Goal: Task Accomplishment & Management: Complete application form

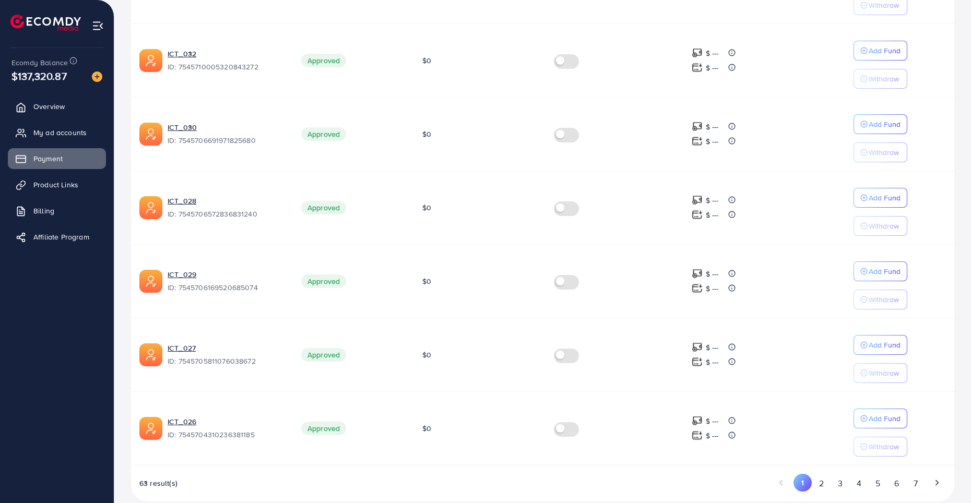
scroll to position [553, 0]
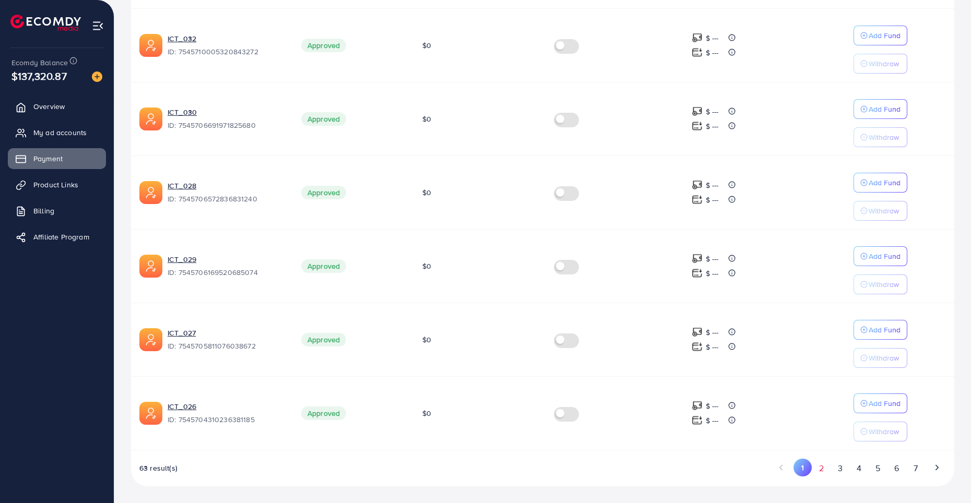
click at [819, 467] on button "2" at bounding box center [821, 468] width 19 height 19
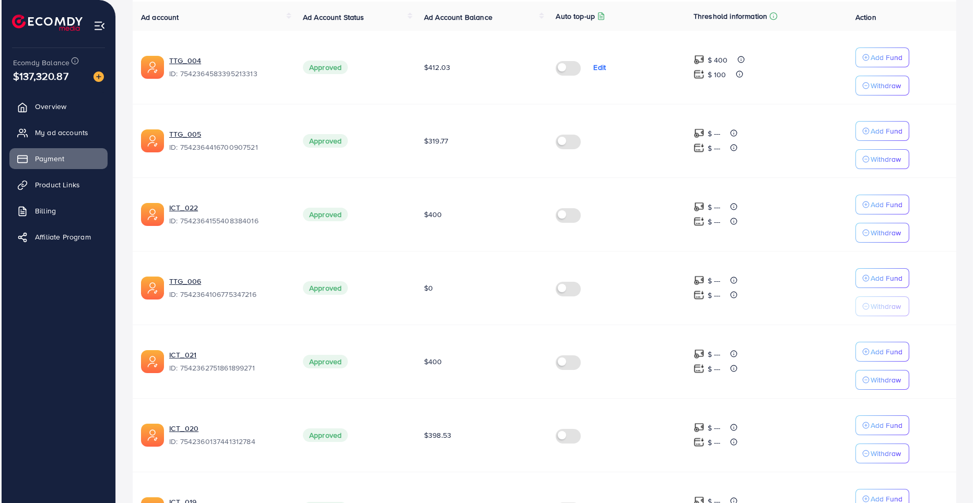
scroll to position [135, 0]
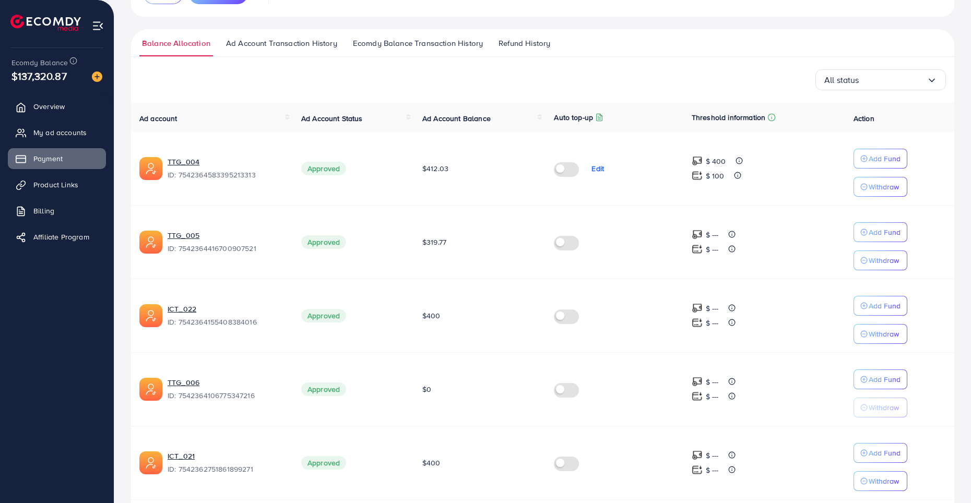
click at [571, 246] on label at bounding box center [568, 242] width 29 height 12
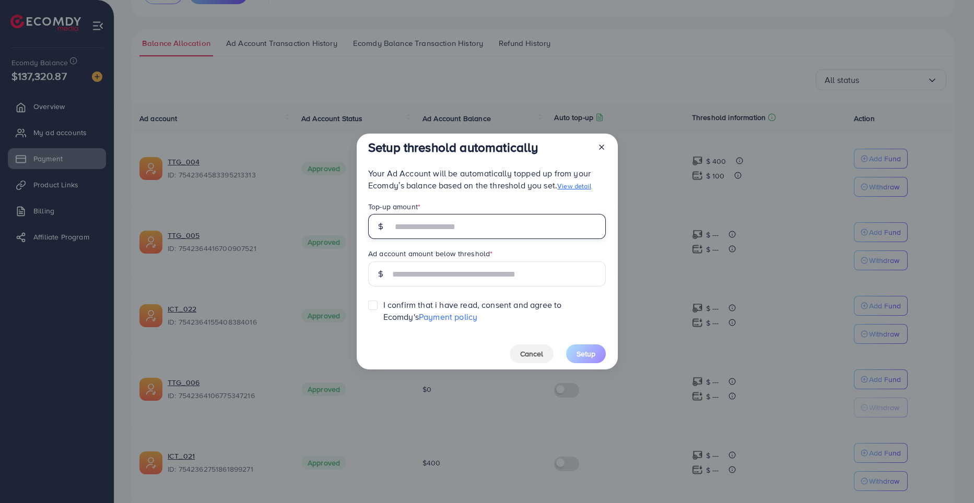
click at [428, 233] on input "text" at bounding box center [499, 226] width 214 height 25
type input "***"
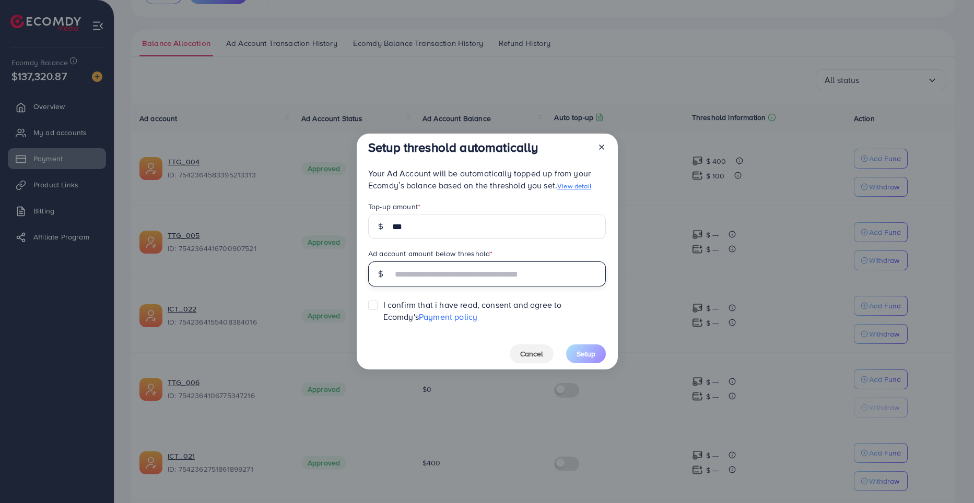
click at [454, 278] on input "text" at bounding box center [499, 274] width 214 height 25
type input "***"
click at [368, 312] on div at bounding box center [375, 311] width 15 height 23
click at [383, 300] on label at bounding box center [383, 300] width 0 height 0
click at [591, 358] on span "Setup" at bounding box center [586, 354] width 19 height 10
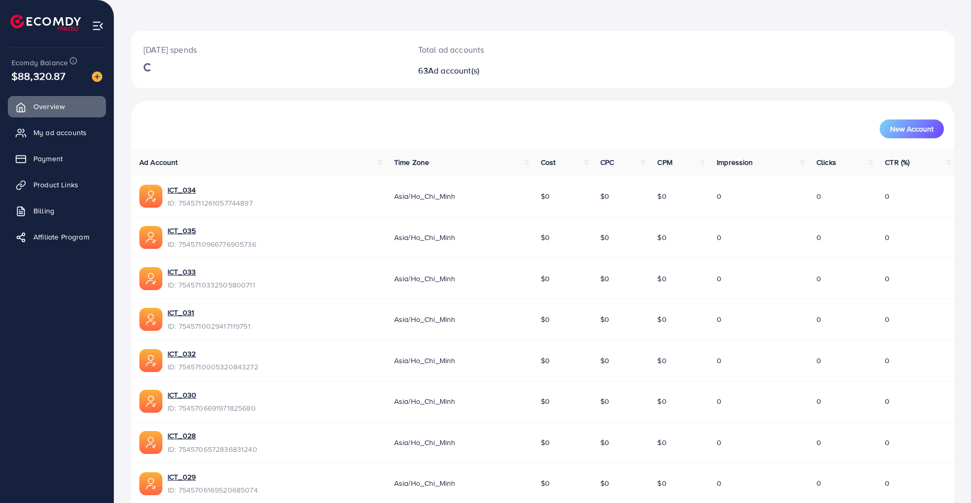
scroll to position [52, 0]
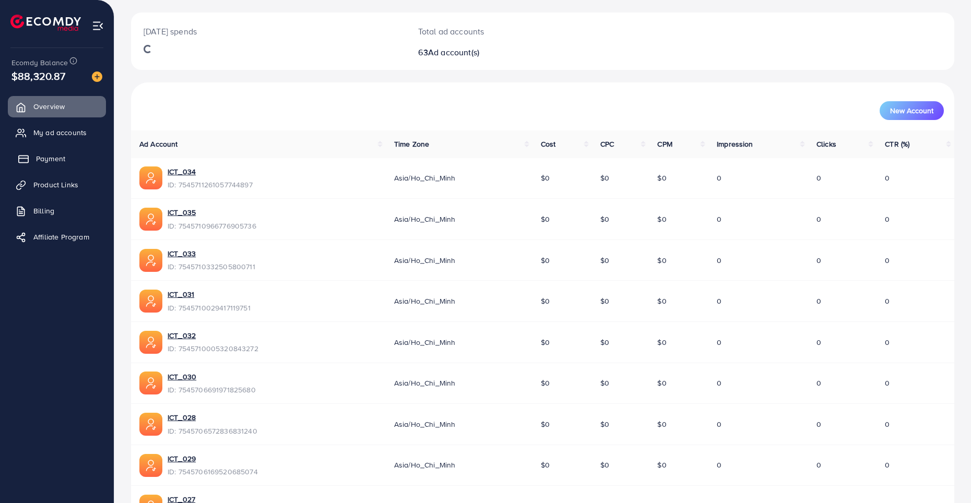
click at [54, 166] on link "Payment" at bounding box center [57, 158] width 98 height 21
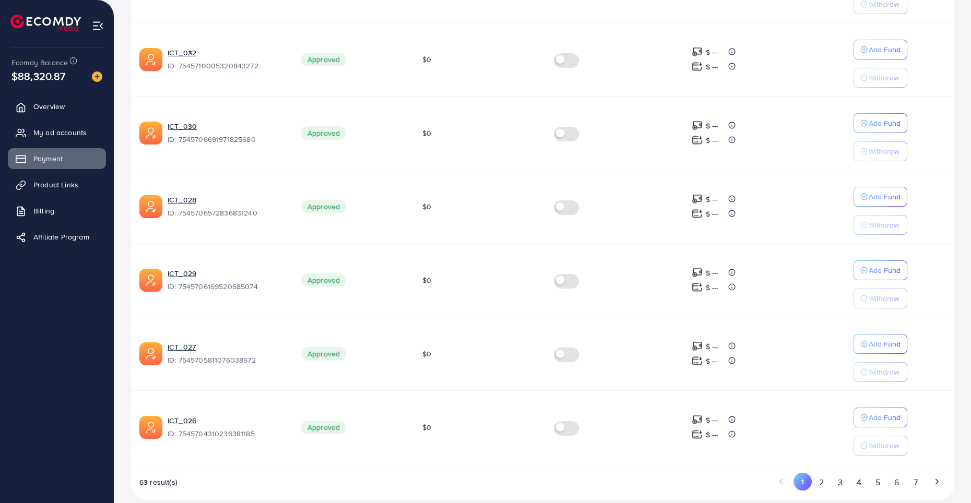
scroll to position [561, 0]
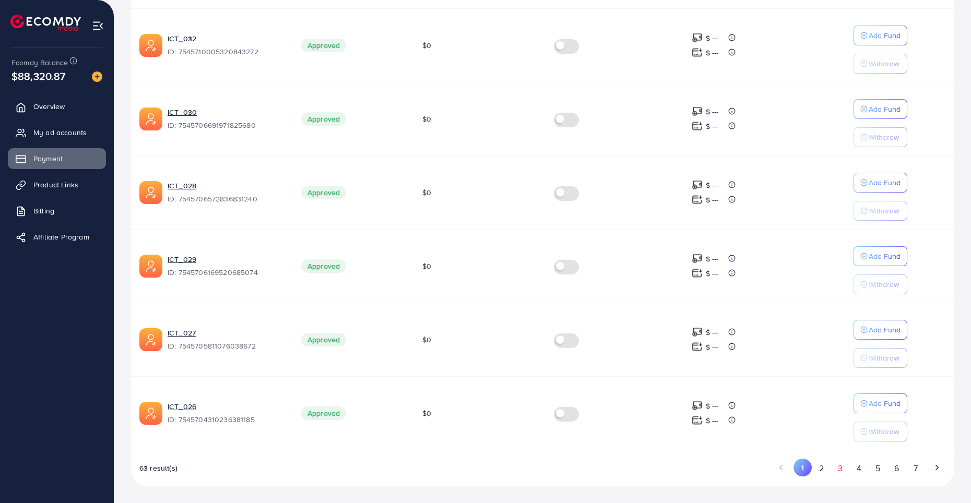
click at [839, 469] on button "3" at bounding box center [840, 468] width 19 height 19
click at [818, 469] on button "2" at bounding box center [822, 468] width 19 height 19
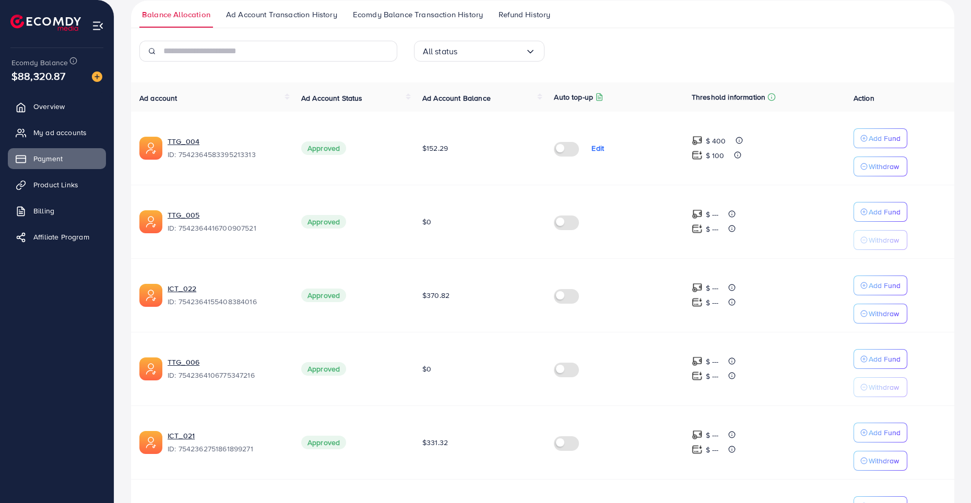
scroll to position [39, 0]
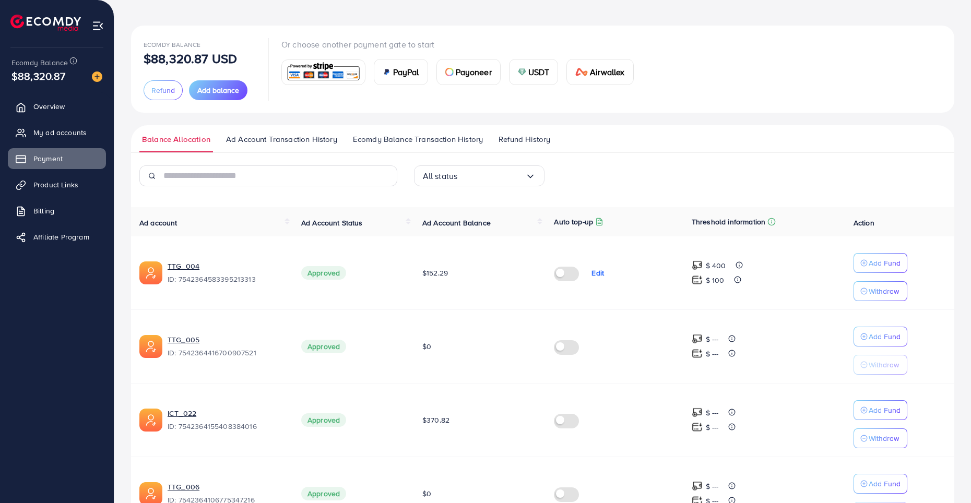
click at [577, 354] on td at bounding box center [614, 347] width 137 height 74
click at [578, 344] on label at bounding box center [568, 346] width 29 height 12
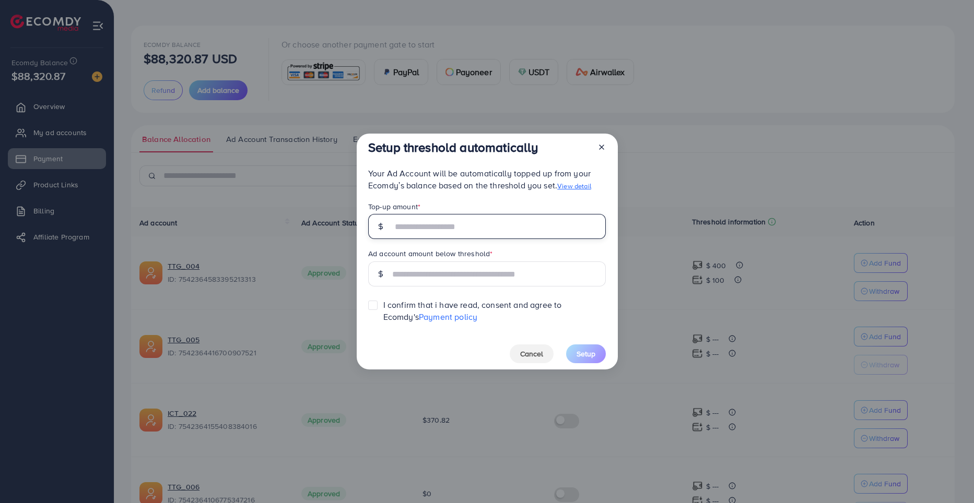
click at [431, 228] on input "text" at bounding box center [499, 226] width 214 height 25
type input "***"
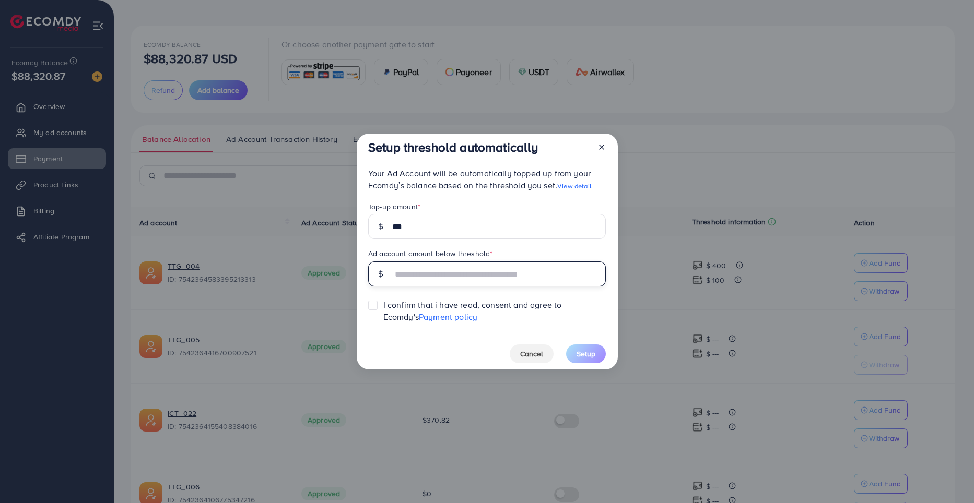
click at [401, 276] on input "text" at bounding box center [499, 274] width 214 height 25
type input "***"
click at [383, 300] on label at bounding box center [383, 300] width 0 height 0
click at [580, 348] on button "Setup" at bounding box center [586, 354] width 40 height 19
